Goal: Task Accomplishment & Management: Manage account settings

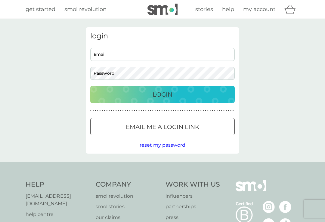
click at [114, 56] on input "Email" at bounding box center [162, 54] width 144 height 13
type input "kpridgen@gmail.com"
click at [162, 94] on button "Login" at bounding box center [162, 94] width 144 height 17
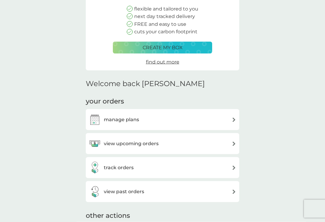
scroll to position [73, 0]
click at [234, 118] on img at bounding box center [234, 120] width 5 height 5
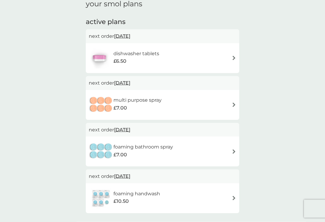
scroll to position [89, 0]
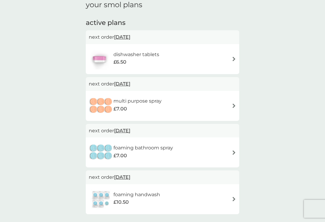
click at [235, 60] on img at bounding box center [234, 59] width 5 height 5
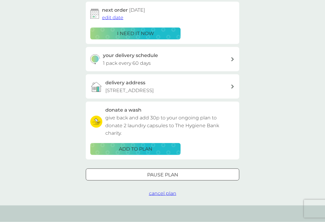
scroll to position [100, 0]
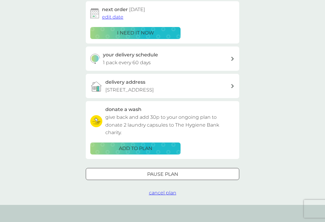
click at [164, 174] on div at bounding box center [163, 174] width 22 height 6
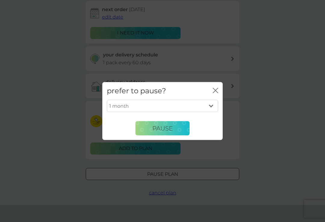
click at [213, 110] on select "1 month 2 months 3 months 4 months 5 months 6 months" at bounding box center [162, 106] width 111 height 13
select select "6"
click at [169, 132] on span "Pause" at bounding box center [162, 128] width 20 height 7
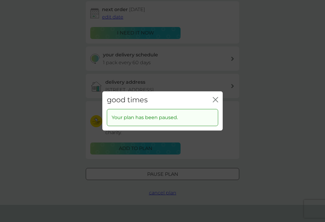
click at [216, 103] on icon "close" at bounding box center [215, 99] width 5 height 5
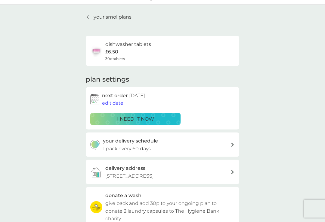
scroll to position [15, 0]
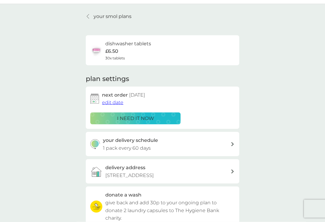
click at [86, 15] on div at bounding box center [88, 16] width 4 height 5
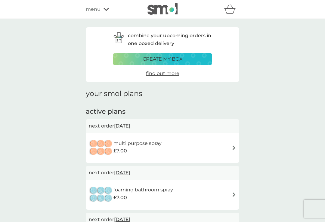
click at [233, 146] on img at bounding box center [234, 148] width 5 height 5
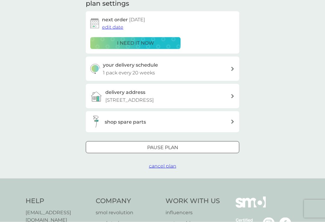
scroll to position [91, 0]
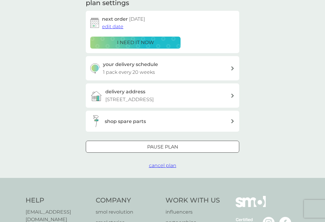
click at [164, 144] on div at bounding box center [163, 147] width 22 height 6
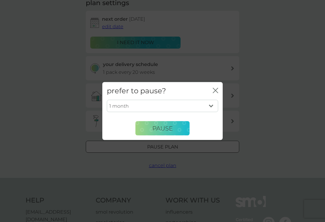
click at [213, 112] on select "1 month 2 months 3 months 4 months 5 months 6 months" at bounding box center [162, 106] width 111 height 13
select select "6"
click at [163, 132] on span "Pause" at bounding box center [162, 128] width 20 height 7
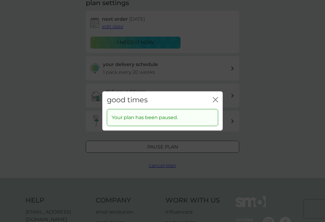
click at [217, 103] on icon "close" at bounding box center [215, 99] width 5 height 5
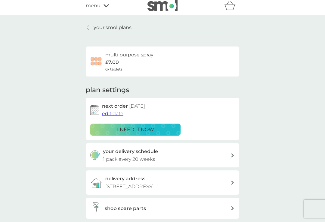
scroll to position [4, 0]
click at [87, 30] on link "your smol plans" at bounding box center [109, 27] width 46 height 8
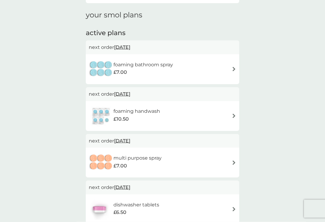
scroll to position [79, 0]
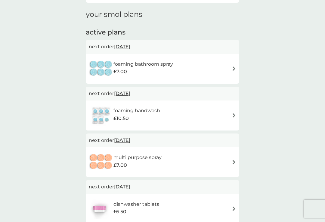
click at [234, 67] on img at bounding box center [234, 68] width 5 height 5
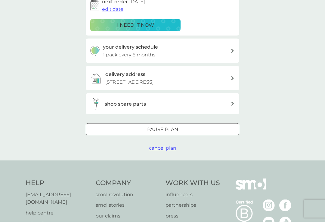
click at [162, 127] on div at bounding box center [163, 130] width 22 height 6
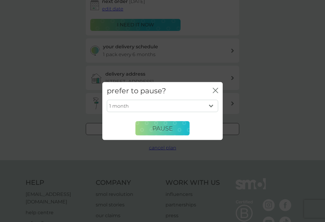
click at [209, 112] on select "1 month 2 months 3 months 4 months 5 months 6 months" at bounding box center [162, 106] width 111 height 13
select select "6"
click at [162, 132] on span "Pause" at bounding box center [162, 128] width 20 height 7
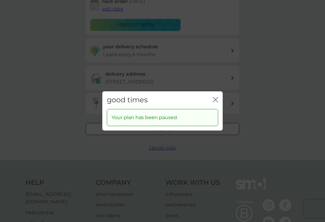
click at [215, 102] on icon "close" at bounding box center [214, 99] width 2 height 5
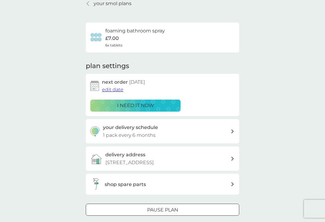
scroll to position [0, 0]
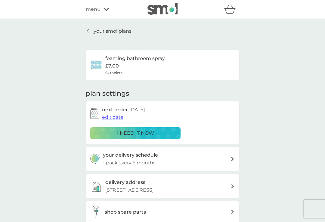
click at [88, 30] on icon at bounding box center [88, 31] width 2 height 5
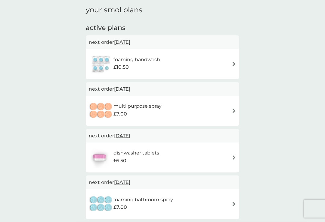
scroll to position [84, 0]
click at [235, 63] on img at bounding box center [234, 64] width 5 height 5
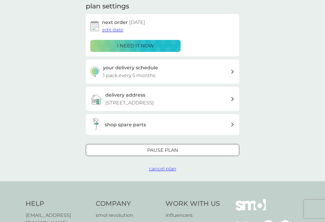
scroll to position [94, 0]
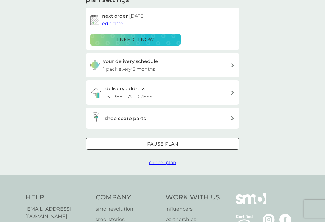
click at [163, 144] on div at bounding box center [163, 144] width 22 height 6
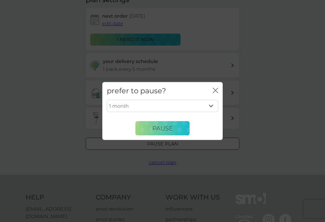
click at [211, 111] on select "1 month 2 months 3 months 4 months 5 months 6 months" at bounding box center [162, 106] width 111 height 13
select select "6"
click at [161, 132] on span "Pause" at bounding box center [162, 128] width 20 height 7
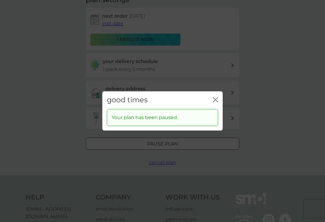
click at [217, 101] on div "close" at bounding box center [215, 100] width 5 height 9
click at [218, 103] on icon "close" at bounding box center [215, 99] width 5 height 5
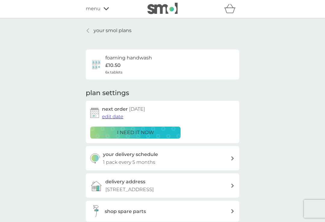
scroll to position [0, 0]
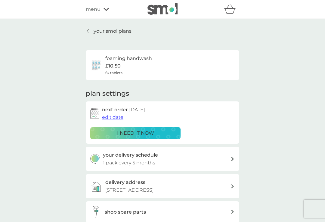
click at [90, 30] on div at bounding box center [88, 31] width 4 height 5
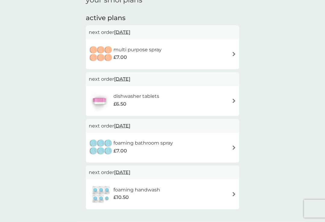
scroll to position [94, 0]
click at [235, 101] on img at bounding box center [234, 101] width 5 height 5
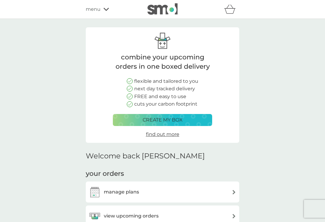
click at [102, 13] on div "menu" at bounding box center [111, 9] width 51 height 8
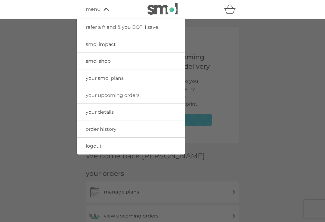
click at [92, 143] on span "logout" at bounding box center [94, 146] width 16 height 6
